Goal: Transaction & Acquisition: Purchase product/service

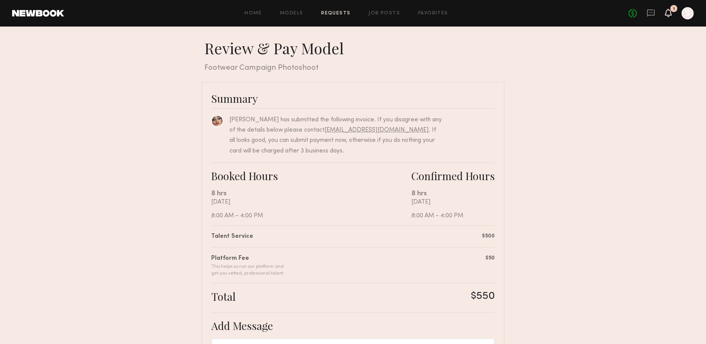
click at [670, 11] on icon at bounding box center [668, 12] width 6 height 5
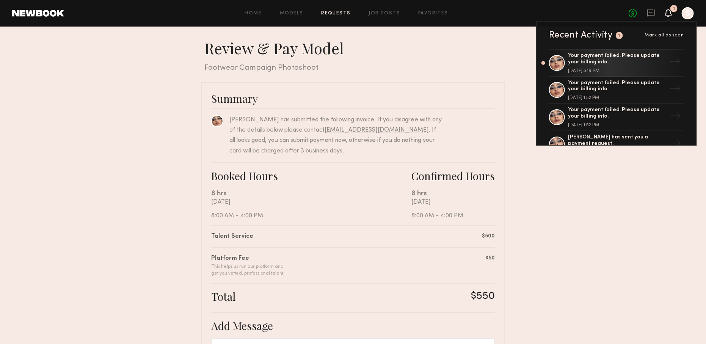
click at [687, 14] on div at bounding box center [688, 13] width 12 height 12
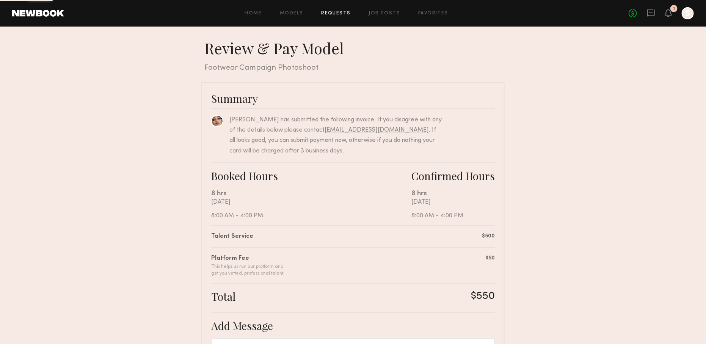
click at [687, 14] on div at bounding box center [688, 13] width 12 height 12
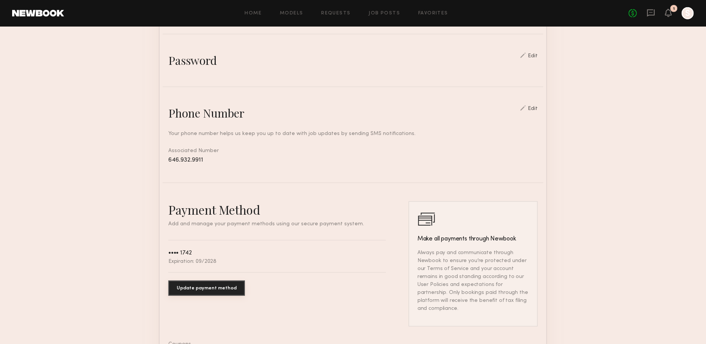
scroll to position [258, 0]
click at [211, 283] on button "Update payment method" at bounding box center [206, 287] width 77 height 15
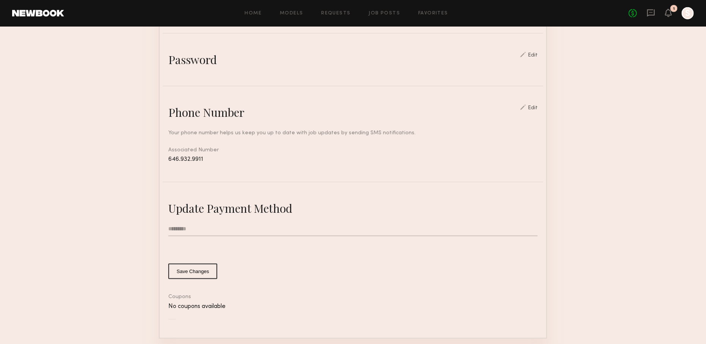
click at [237, 230] on input "text" at bounding box center [352, 229] width 369 height 14
type input "**********"
type input "*"
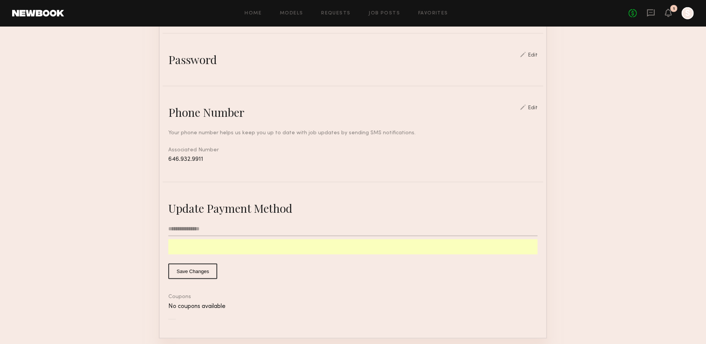
scroll to position [297, 0]
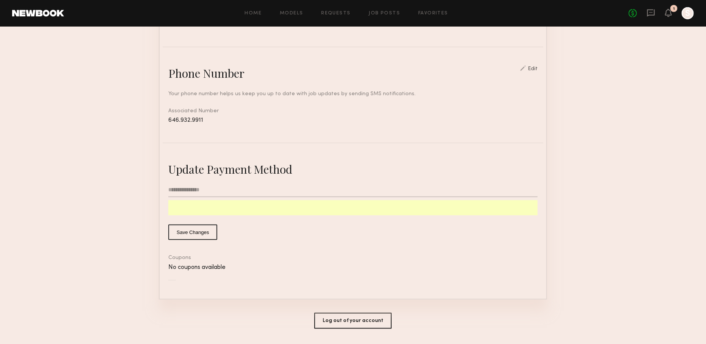
click at [195, 230] on button "Save Changes" at bounding box center [192, 232] width 49 height 16
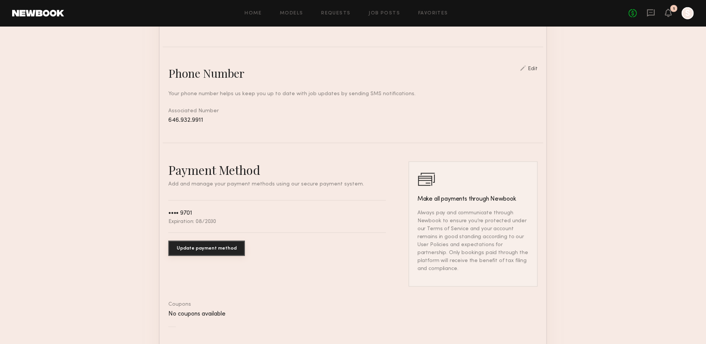
click at [213, 247] on button "Update payment method" at bounding box center [206, 248] width 77 height 15
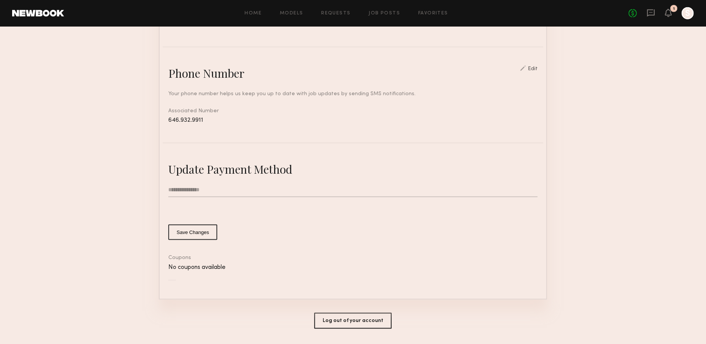
click at [268, 219] on form "**********" at bounding box center [352, 211] width 369 height 57
click at [204, 193] on input "**********" at bounding box center [352, 190] width 369 height 14
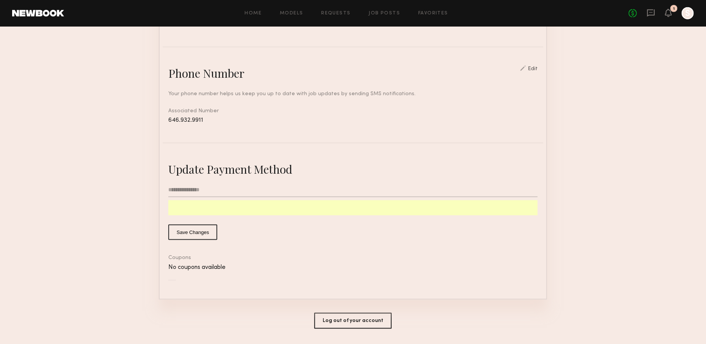
type input "*"
click at [184, 227] on button "Save Changes" at bounding box center [192, 232] width 49 height 16
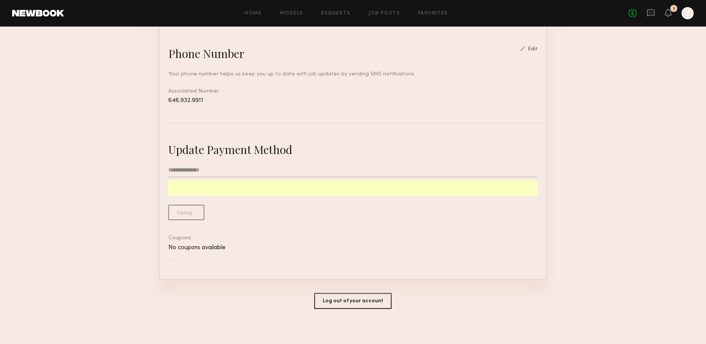
scroll to position [0, 0]
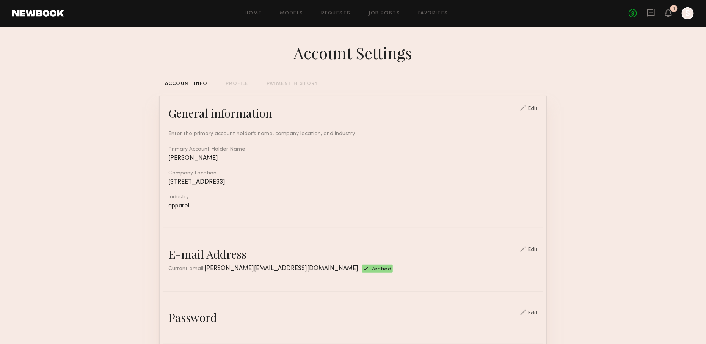
click at [672, 13] on div "No fees up to $5,000 1 S" at bounding box center [661, 13] width 65 height 12
click at [666, 13] on icon at bounding box center [668, 12] width 6 height 5
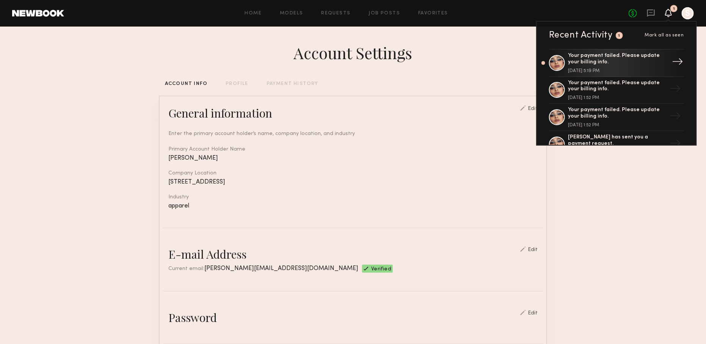
click at [594, 56] on div "Your payment failed. Please update your billing info." at bounding box center [617, 59] width 99 height 13
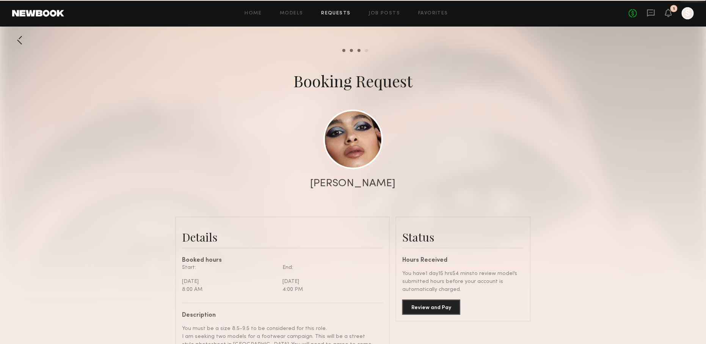
scroll to position [523, 0]
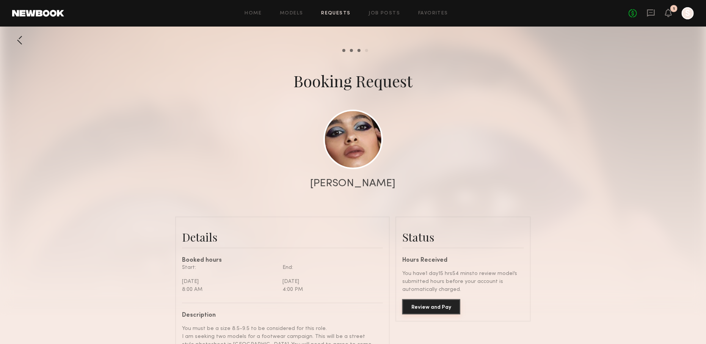
click at [425, 303] on button "Review and Pay" at bounding box center [431, 306] width 58 height 15
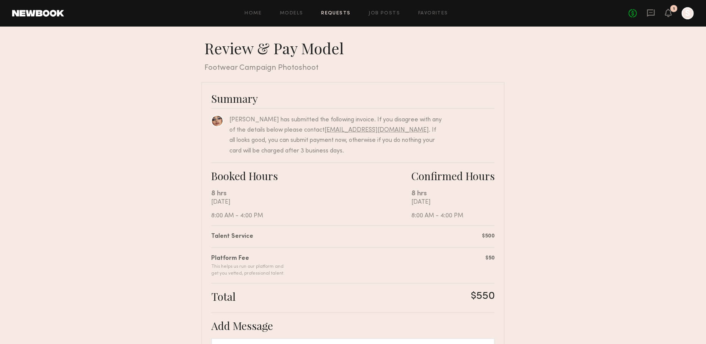
scroll to position [140, 0]
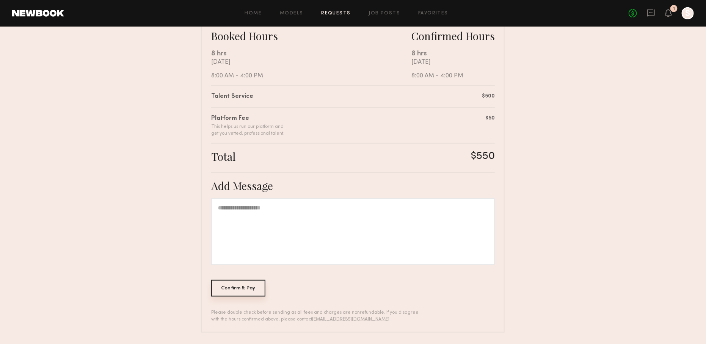
click at [240, 287] on div "Confirm & Pay" at bounding box center [238, 288] width 54 height 17
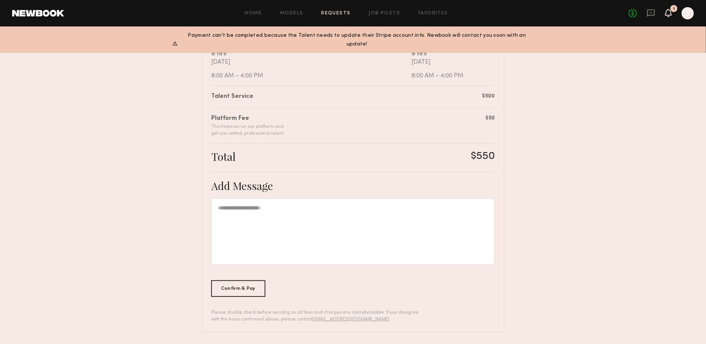
click at [669, 13] on icon at bounding box center [668, 12] width 6 height 5
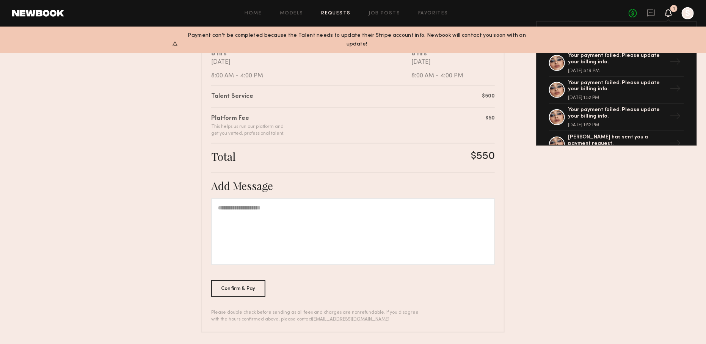
click at [689, 12] on div at bounding box center [688, 13] width 12 height 12
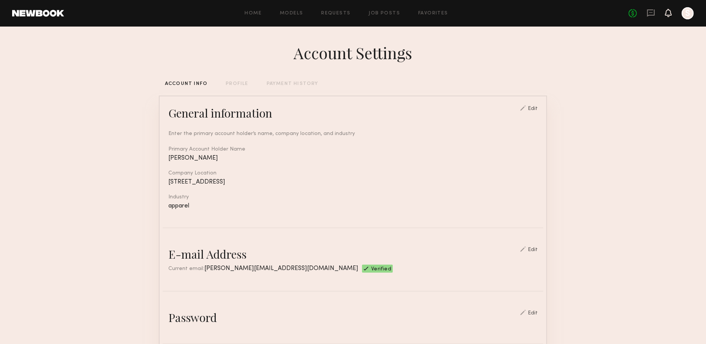
click at [668, 15] on icon at bounding box center [668, 12] width 6 height 5
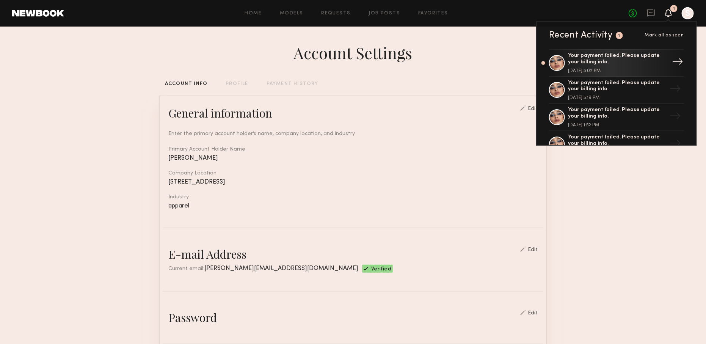
click at [676, 60] on div "→" at bounding box center [677, 63] width 17 height 20
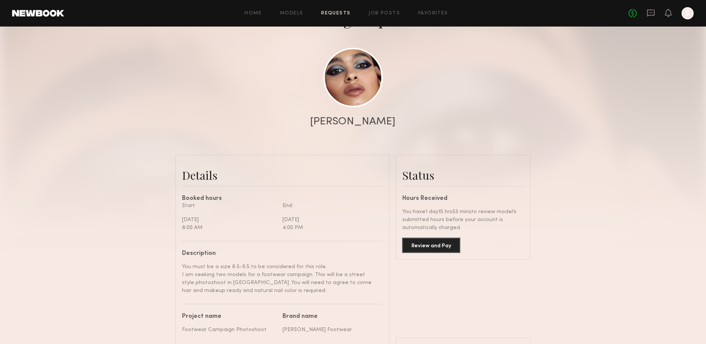
scroll to position [115, 0]
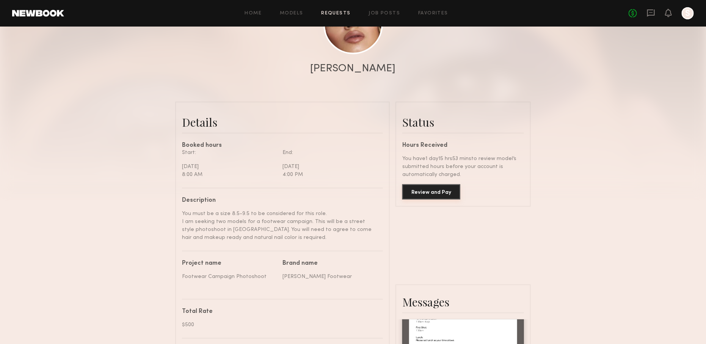
click at [424, 193] on button "Review and Pay" at bounding box center [431, 191] width 58 height 15
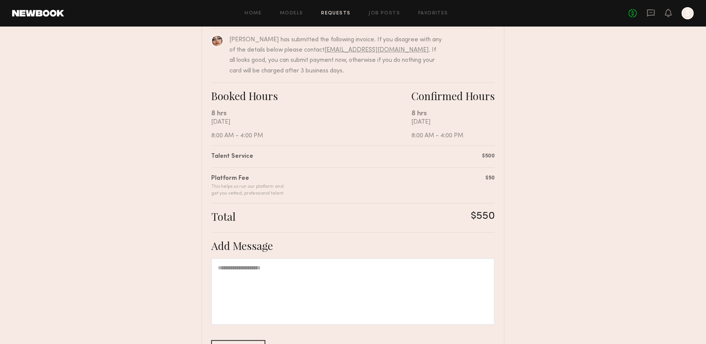
scroll to position [140, 0]
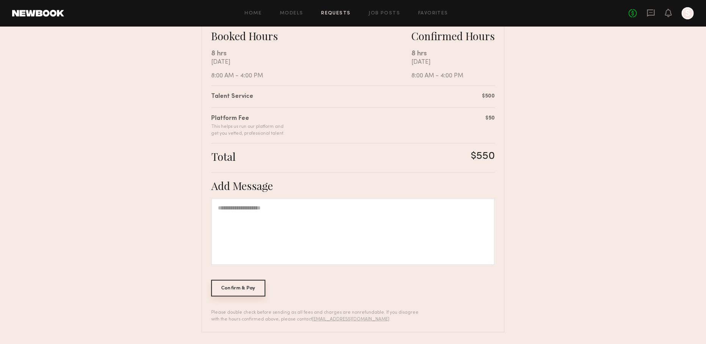
click at [245, 289] on div "Confirm & Pay" at bounding box center [238, 288] width 54 height 17
